Goal: Ask a question

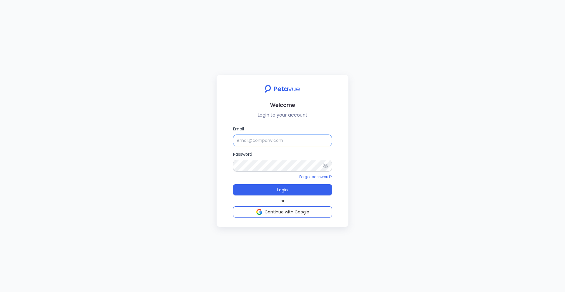
click at [276, 139] on input "Email" at bounding box center [282, 141] width 99 height 12
type input "[EMAIL_ADDRESS][DOMAIN_NAME]"
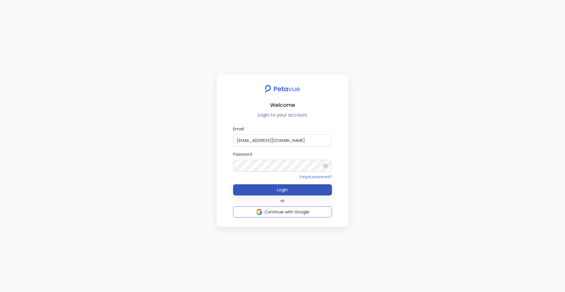
click at [267, 189] on button "Login" at bounding box center [282, 189] width 99 height 11
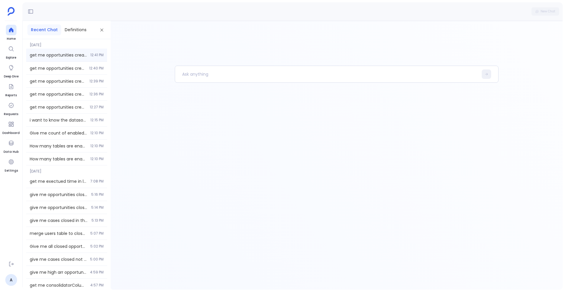
click at [55, 54] on span "get me opportunities created in [DATE]" at bounding box center [58, 55] width 57 height 6
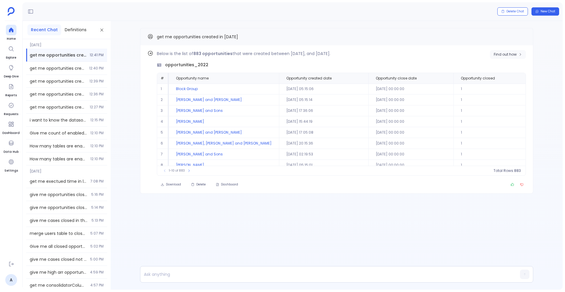
click at [514, 52] on span "Find out how" at bounding box center [505, 54] width 23 height 5
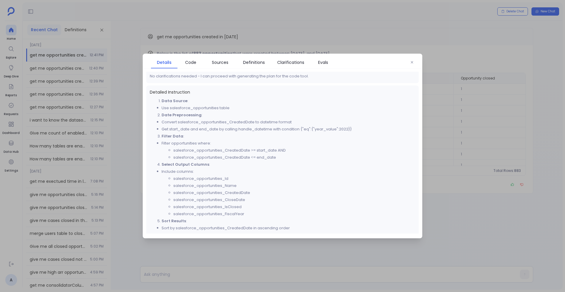
scroll to position [69, 0]
click at [192, 63] on span "Code" at bounding box center [190, 62] width 11 height 6
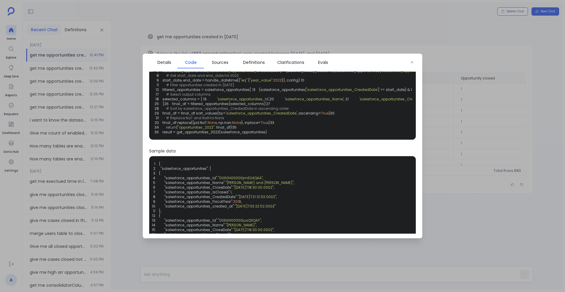
scroll to position [0, 0]
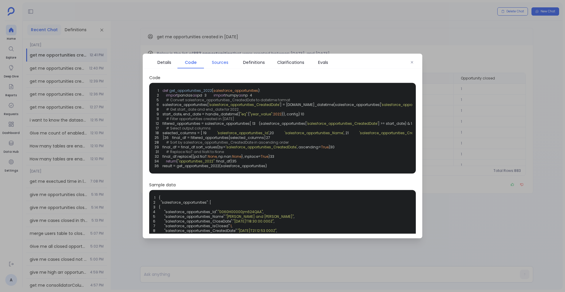
click at [224, 62] on span "Sources" at bounding box center [220, 62] width 16 height 6
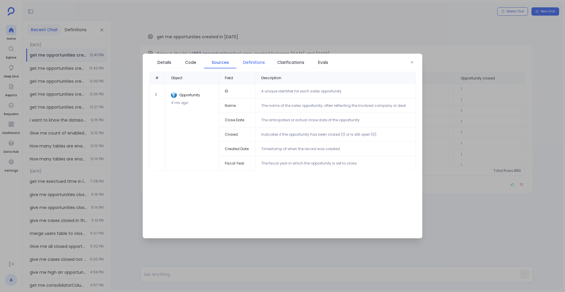
click at [260, 64] on span "Definitions" at bounding box center [254, 62] width 22 height 6
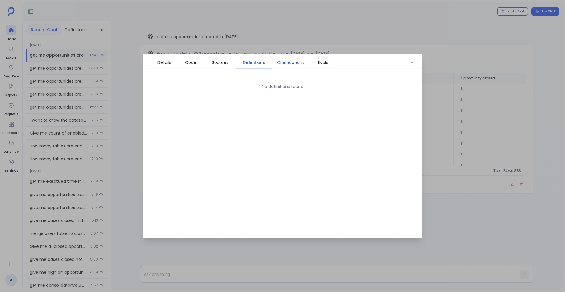
click at [284, 62] on span "Clarifications" at bounding box center [290, 62] width 27 height 6
click at [327, 63] on span "Evals" at bounding box center [323, 62] width 10 height 6
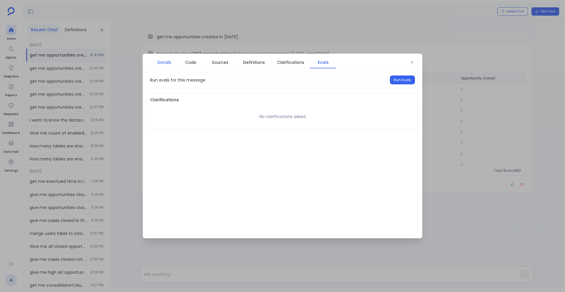
click at [163, 62] on span "Details" at bounding box center [165, 62] width 14 height 6
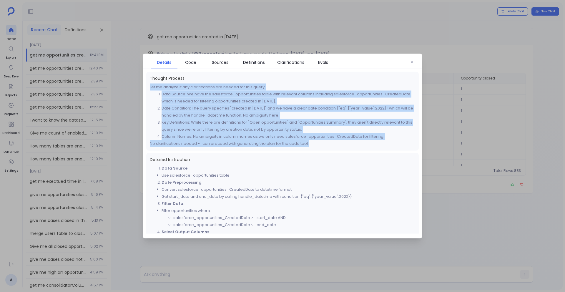
drag, startPoint x: 150, startPoint y: 85, endPoint x: 304, endPoint y: 150, distance: 166.8
click at [304, 150] on div "Thought Process Let me analyze if any clarifications are needed for this query:…" at bounding box center [282, 187] width 273 height 231
click at [309, 145] on p "No clarifications needed - I can proceed with generating the plan for the code …" at bounding box center [283, 143] width 266 height 7
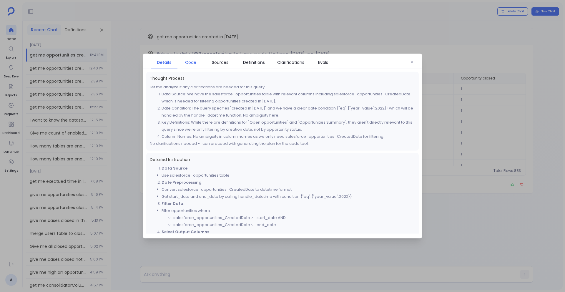
click at [193, 62] on span "Code" at bounding box center [190, 62] width 11 height 6
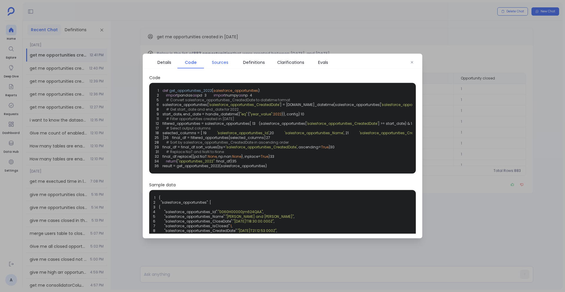
click at [217, 59] on span "Sources" at bounding box center [220, 62] width 16 height 6
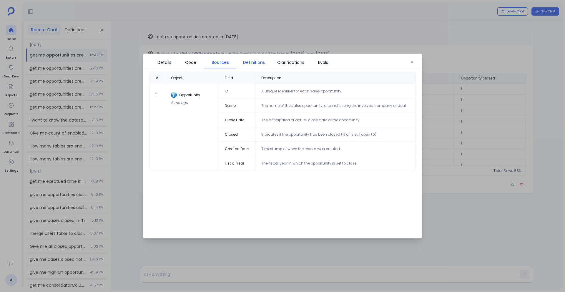
click at [252, 62] on span "Definitions" at bounding box center [254, 62] width 22 height 6
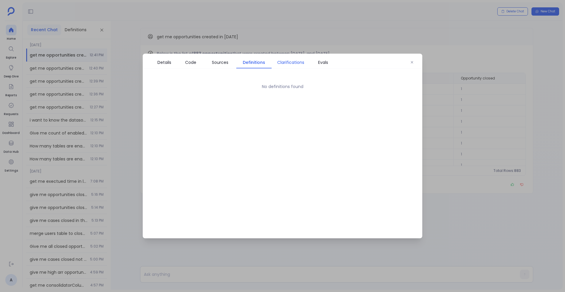
click at [292, 62] on span "Clarifications" at bounding box center [290, 62] width 27 height 6
click at [331, 61] on span "Evals" at bounding box center [323, 62] width 21 height 6
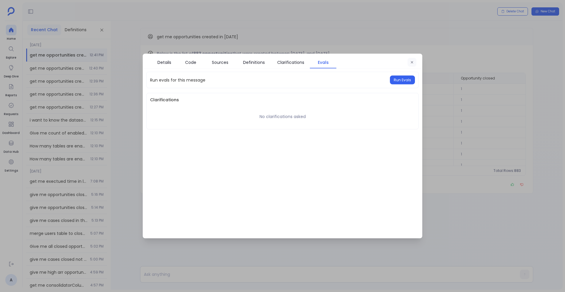
click at [409, 62] on button "button" at bounding box center [412, 62] width 9 height 9
